Goal: Complete application form: Complete application form

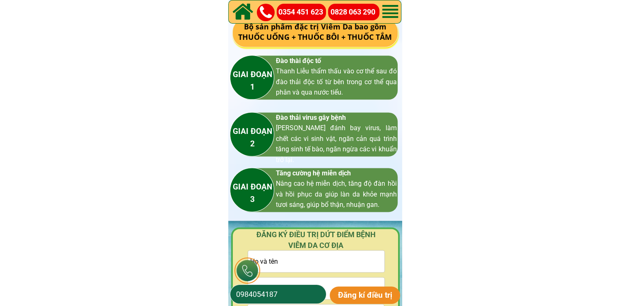
scroll to position [1202, 0]
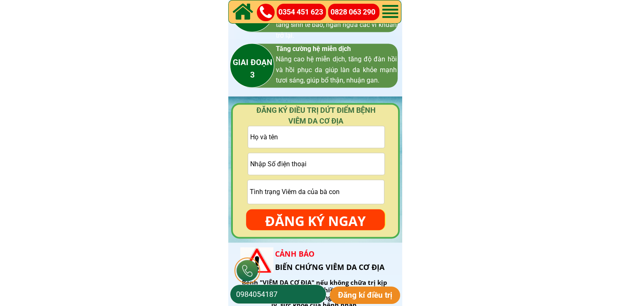
click at [290, 300] on input "0984054187" at bounding box center [278, 294] width 88 height 19
paste input "41850551"
type input "0941850551"
click at [346, 293] on p "Đăng kí điều trị" at bounding box center [365, 294] width 71 height 17
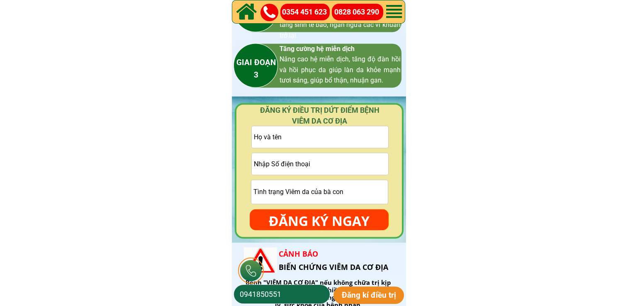
scroll to position [0, 0]
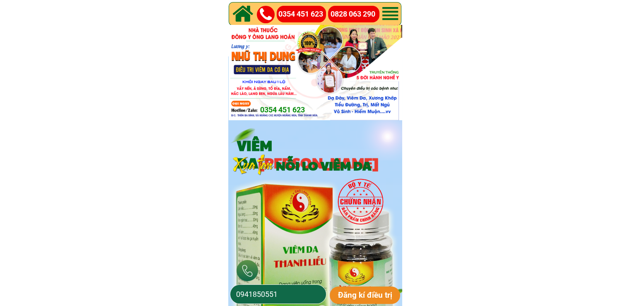
click at [300, 296] on input "0941850551" at bounding box center [278, 294] width 88 height 19
paste input "819166454"
type input "0819166454"
click at [364, 293] on p "Đăng kí điều trị" at bounding box center [365, 294] width 71 height 17
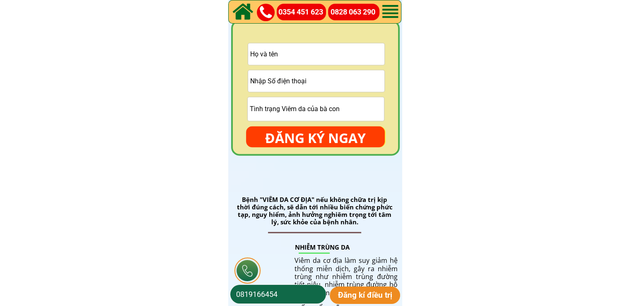
scroll to position [1243, 0]
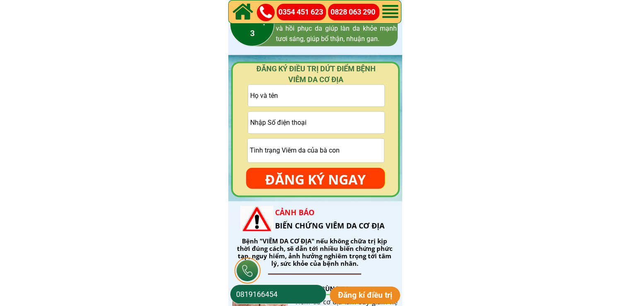
click at [323, 91] on input "text" at bounding box center [316, 96] width 136 height 22
paste input "Phan van"
type input "Phan van"
click at [308, 122] on input "tel" at bounding box center [316, 122] width 136 height 22
paste input "0369676886"
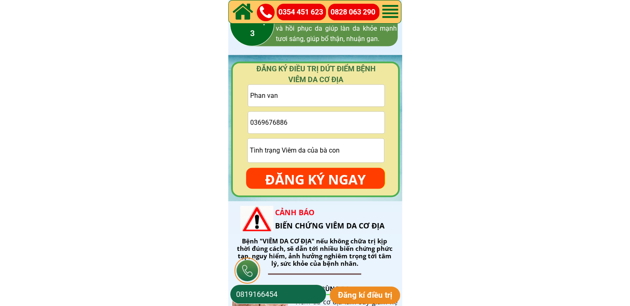
type input "0369676886"
click at [327, 167] on div "ĐĂNG KÝ NGAY" at bounding box center [315, 177] width 139 height 21
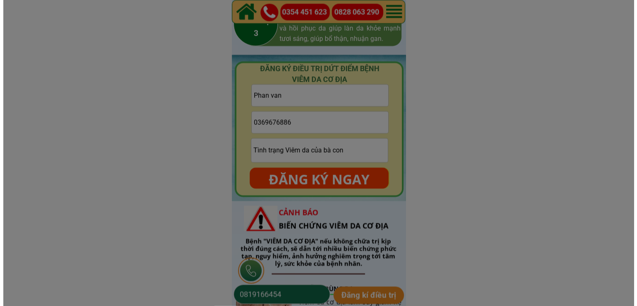
scroll to position [0, 0]
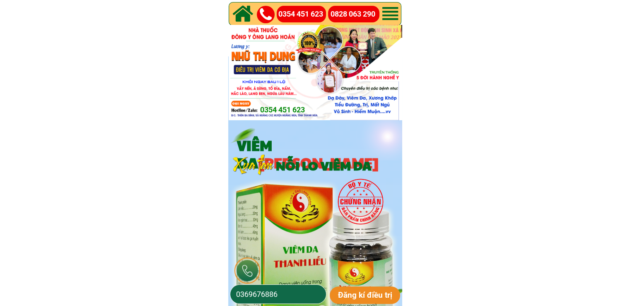
click at [300, 301] on input "0369676886" at bounding box center [278, 294] width 88 height 19
click at [301, 299] on input "0369676886" at bounding box center [278, 294] width 88 height 19
drag, startPoint x: 240, startPoint y: 292, endPoint x: 299, endPoint y: 292, distance: 58.4
click at [299, 292] on input "0369676886" at bounding box center [278, 294] width 88 height 19
paste input "786054390"
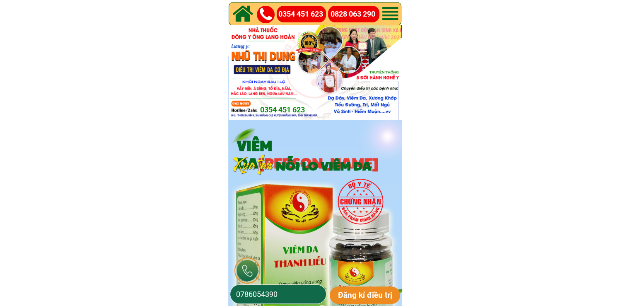
type input "0786054390"
click at [349, 290] on p "Đăng kí điều trị" at bounding box center [365, 294] width 71 height 17
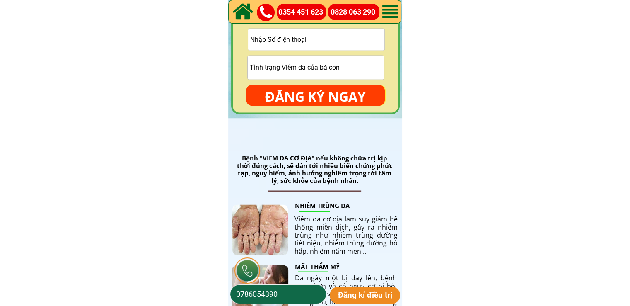
scroll to position [1243, 0]
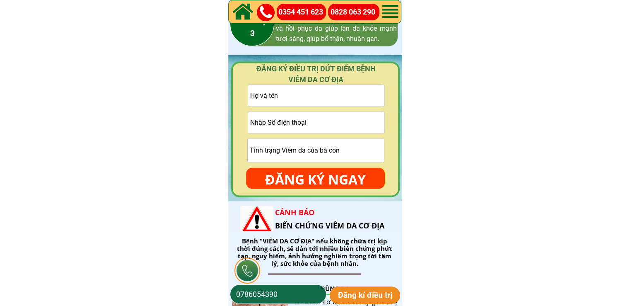
click at [313, 98] on input "text" at bounding box center [316, 96] width 136 height 22
paste input "Bùi nhất lượng"
type input "Bùi nhất lượng"
click at [330, 117] on input "tel" at bounding box center [316, 122] width 136 height 22
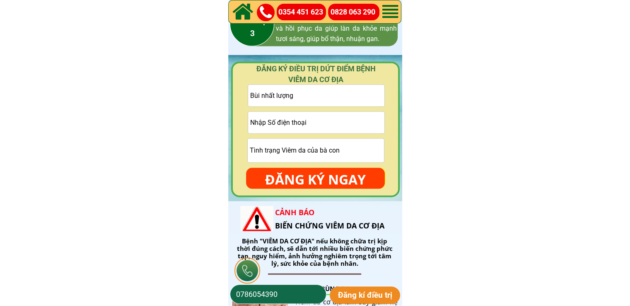
paste input "0978642388"
type input "0978642388"
click at [354, 143] on input "text" at bounding box center [316, 150] width 136 height 24
paste input "Khu5 xã thanh thủy phu tho"
type input "Khu5 xã thanh thủy phu tho"
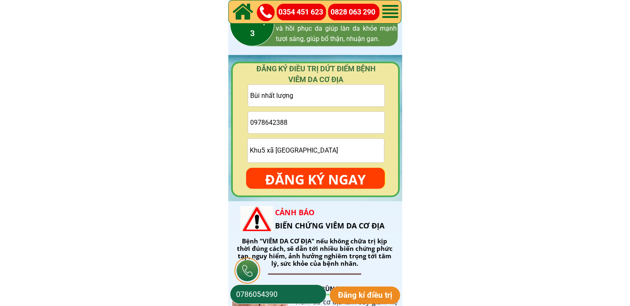
click at [356, 180] on p "ĐĂNG KÝ NGAY" at bounding box center [315, 179] width 139 height 24
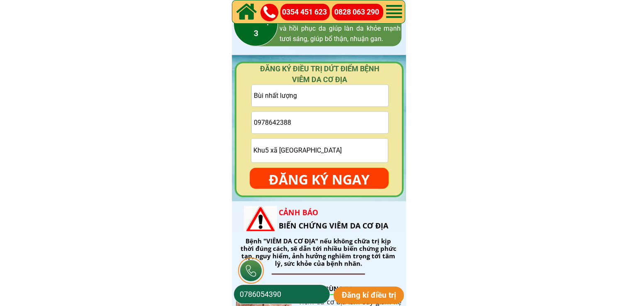
scroll to position [0, 0]
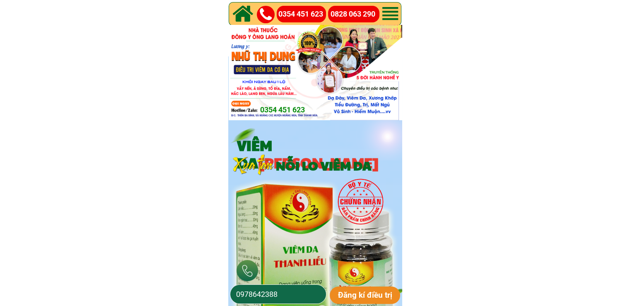
click at [303, 289] on input "0978642388" at bounding box center [278, 294] width 88 height 19
click at [305, 289] on input "0978642388" at bounding box center [278, 294] width 88 height 19
paste input "399198076"
type input "0399198076"
click at [337, 291] on p "Đăng kí điều trị" at bounding box center [365, 294] width 71 height 17
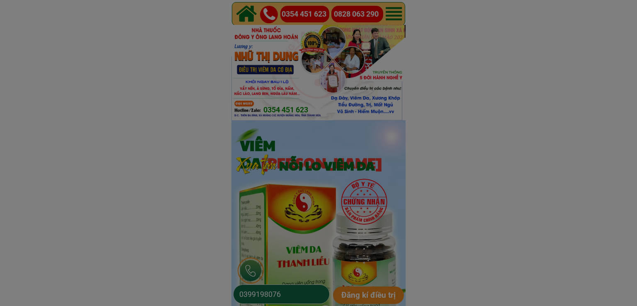
click at [250, 0] on div at bounding box center [318, 153] width 637 height 306
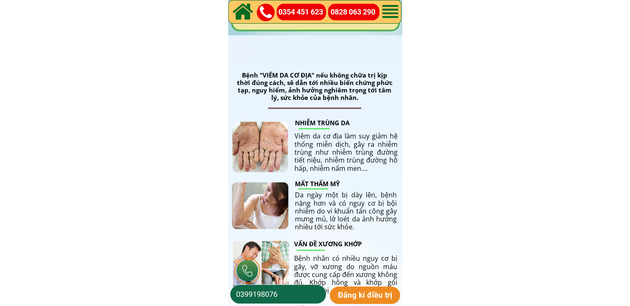
scroll to position [1285, 0]
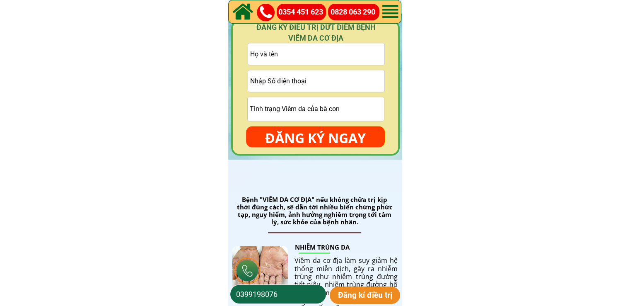
click at [325, 57] on input "text" at bounding box center [316, 54] width 136 height 22
paste input "[PERSON_NAME]"
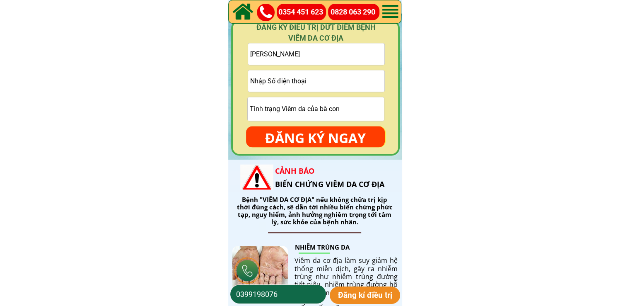
type input "[PERSON_NAME]"
click at [307, 82] on input "tel" at bounding box center [316, 81] width 136 height 22
paste input "0914013137"
type input "0914013137"
click at [332, 141] on p "ĐĂNG KÝ NGAY" at bounding box center [315, 138] width 139 height 24
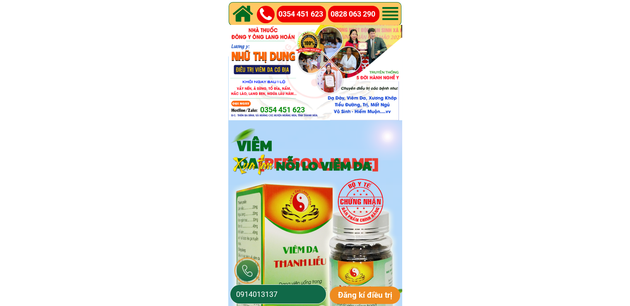
click at [300, 294] on input "0914013137" at bounding box center [278, 294] width 88 height 19
click at [300, 293] on input "0914013137" at bounding box center [278, 294] width 88 height 19
paste input "373330872"
click at [236, 292] on input "373330872" at bounding box center [278, 294] width 88 height 19
type input "0373330872"
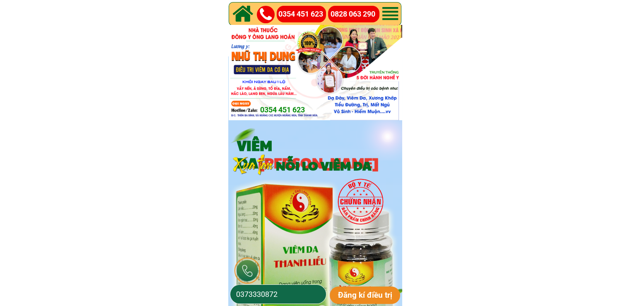
click at [372, 296] on p "Đăng kí điều trị" at bounding box center [365, 294] width 71 height 17
